Goal: Transaction & Acquisition: Purchase product/service

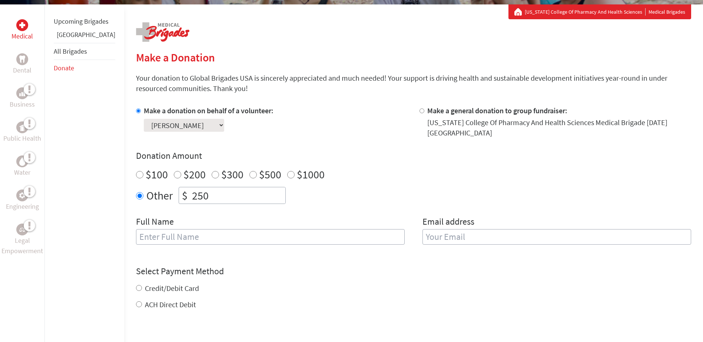
scroll to position [134, 0]
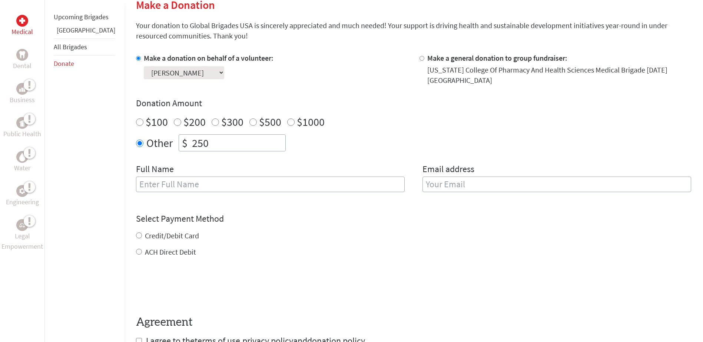
scroll to position [187, 0]
click at [162, 187] on input "text" at bounding box center [270, 184] width 269 height 16
type input "[PERSON_NAME]"
click at [429, 186] on input "email" at bounding box center [556, 184] width 269 height 16
type input "m0519732@stu.mcphs.edu"
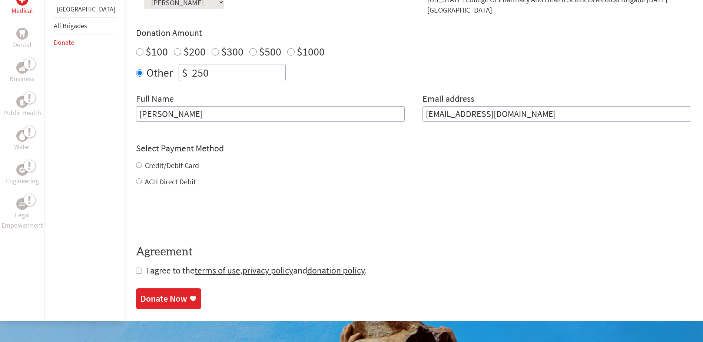
scroll to position [257, 0]
click at [136, 163] on div "Credit/Debit Card ACH Direct Debit" at bounding box center [413, 173] width 555 height 27
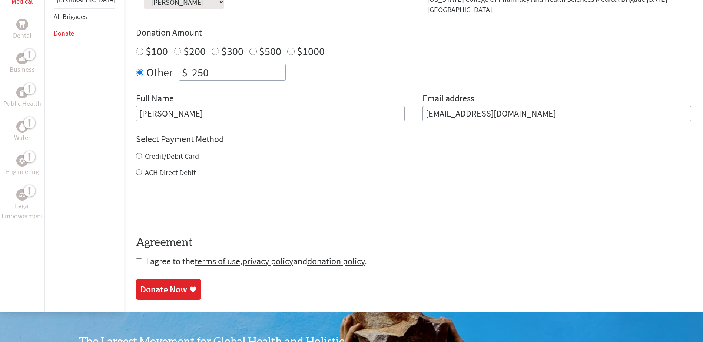
click at [136, 154] on input "Credit/Debit Card" at bounding box center [139, 156] width 6 height 6
radio input "true"
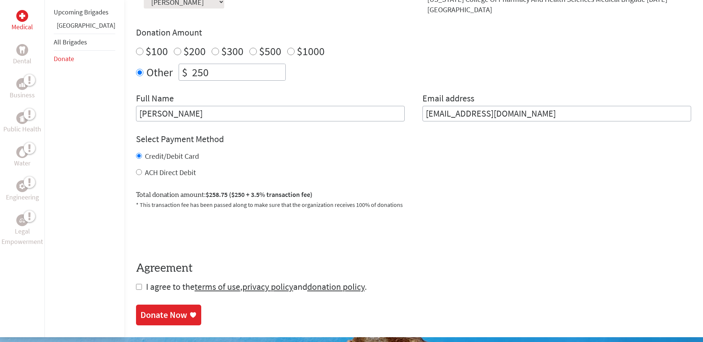
click at [146, 290] on span "I agree to the terms of use , privacy policy and donation policy ." at bounding box center [256, 286] width 221 height 11
click at [136, 288] on input "checkbox" at bounding box center [139, 287] width 6 height 6
checkbox input "true"
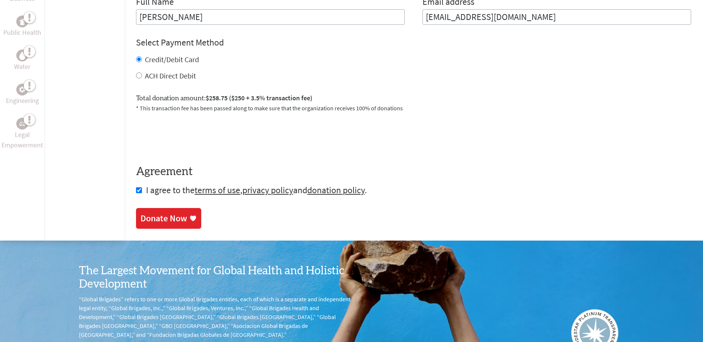
scroll to position [360, 0]
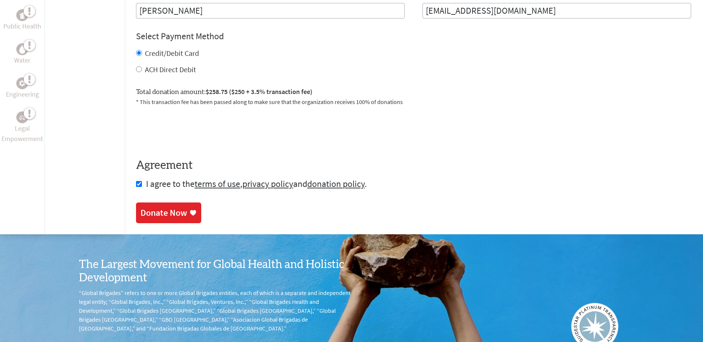
click at [147, 216] on div "Donate Now" at bounding box center [163, 213] width 47 height 12
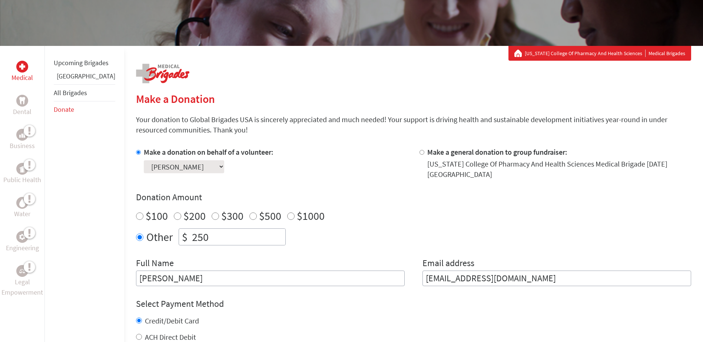
scroll to position [93, 0]
